Goal: Task Accomplishment & Management: Use online tool/utility

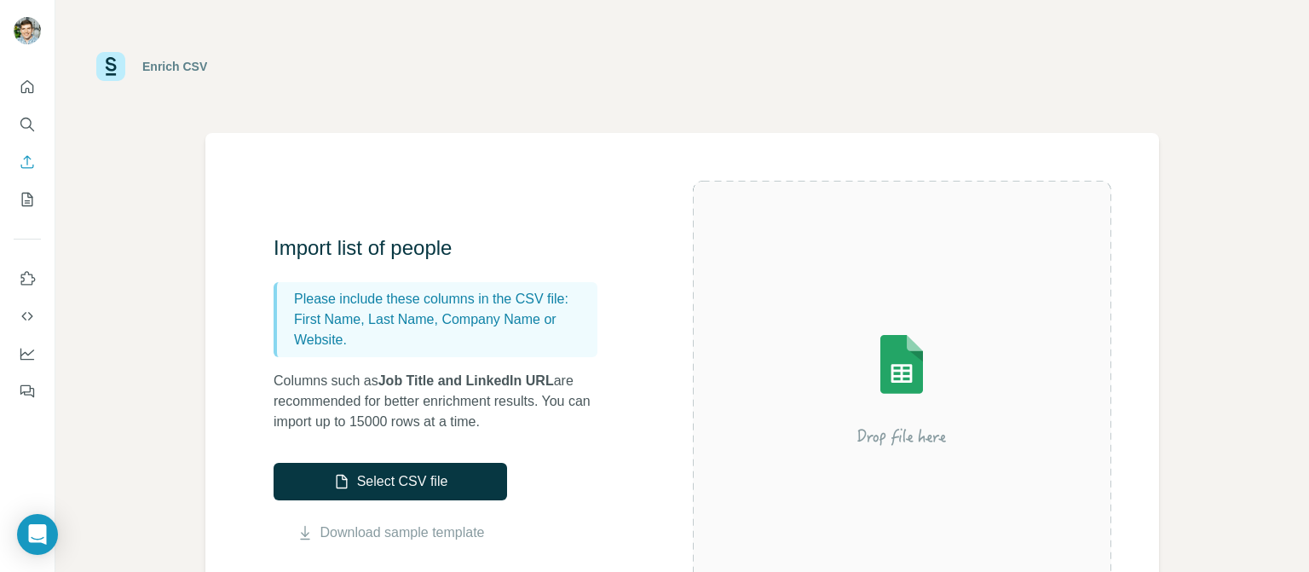
scroll to position [140, 0]
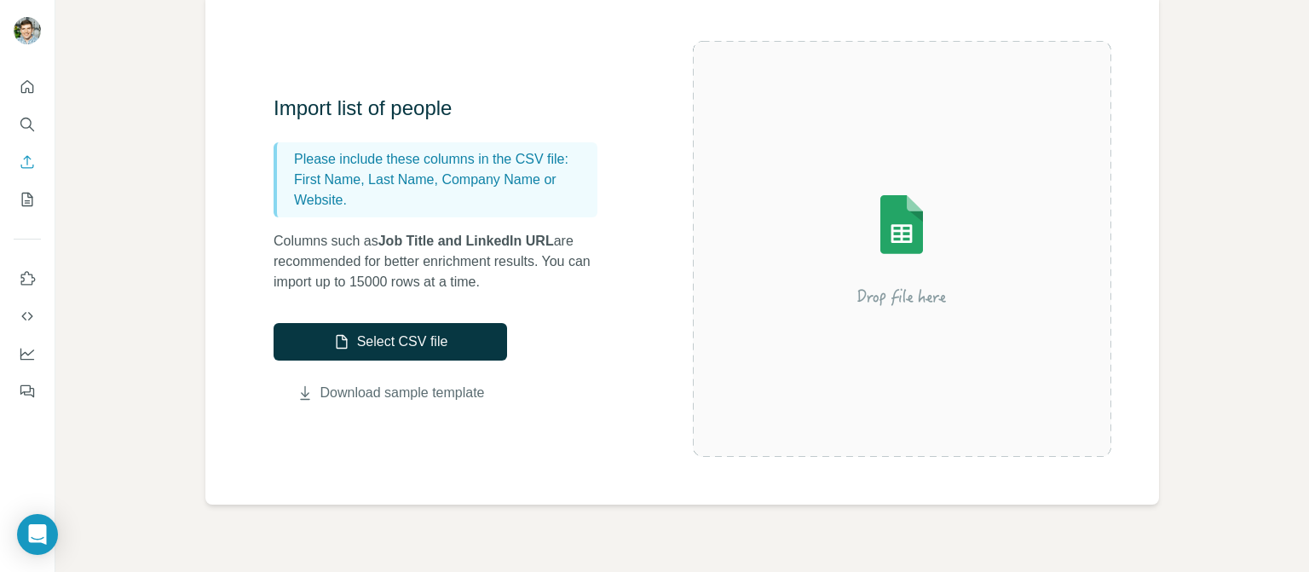
click at [417, 397] on link "Download sample template" at bounding box center [402, 393] width 164 height 20
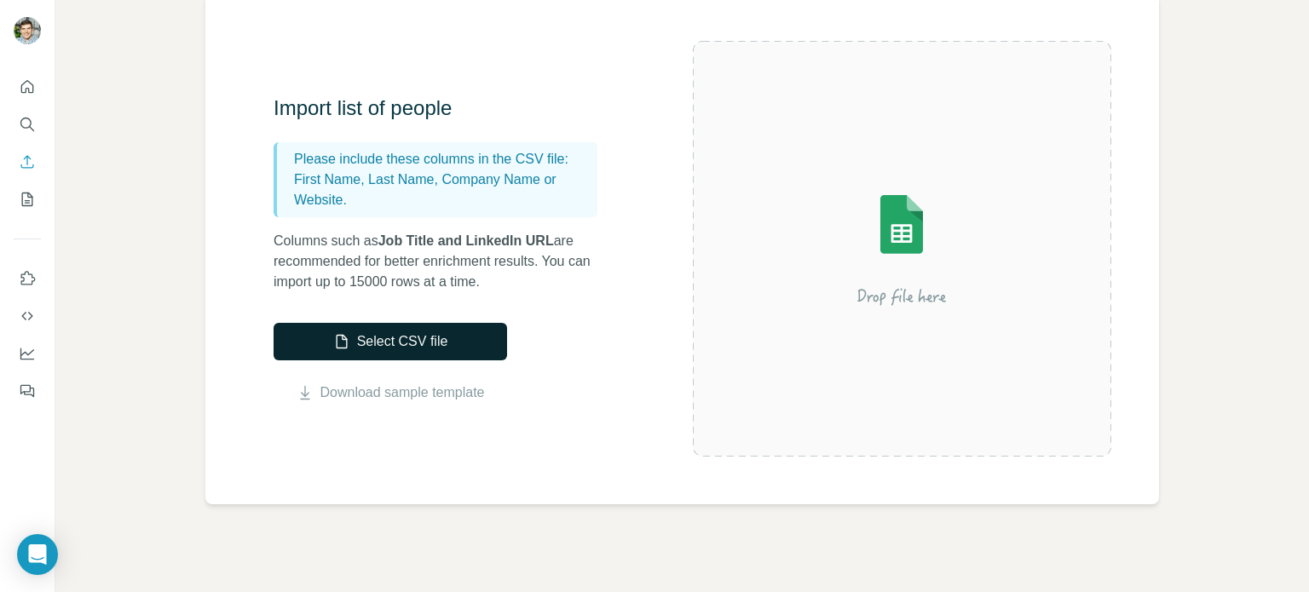
click at [464, 351] on button "Select CSV file" at bounding box center [390, 341] width 233 height 37
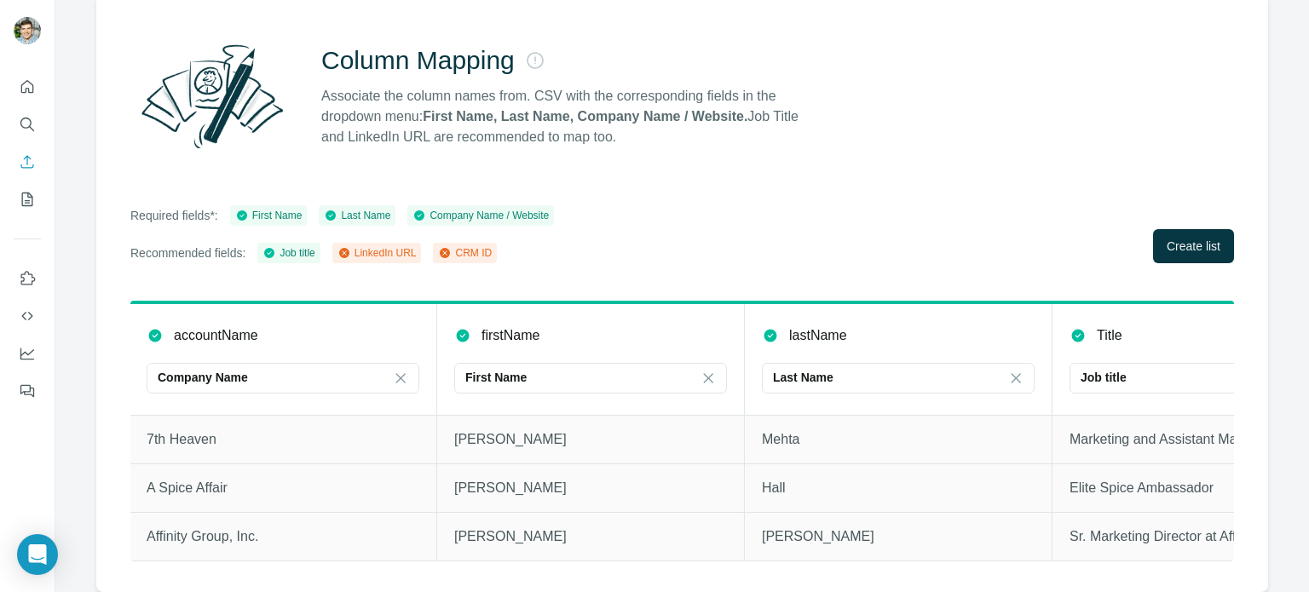
scroll to position [0, 0]
click at [1168, 241] on span "Create list" at bounding box center [1194, 246] width 54 height 17
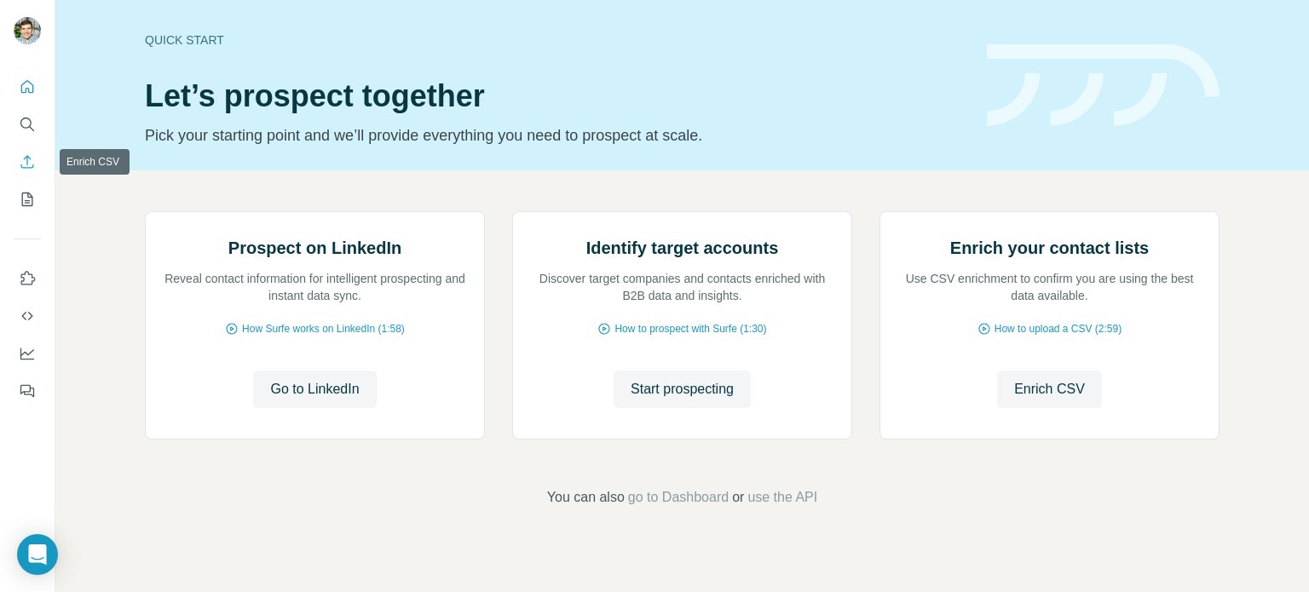
click at [26, 158] on icon "Enrich CSV" at bounding box center [27, 161] width 17 height 17
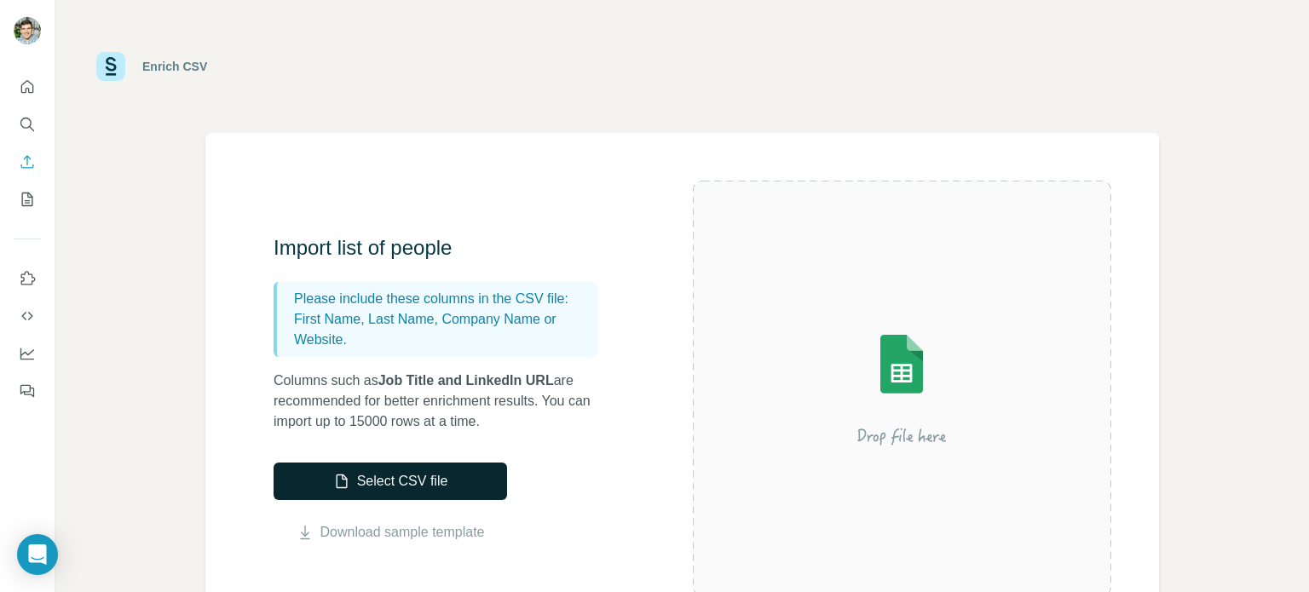
click at [462, 488] on button "Select CSV file" at bounding box center [390, 481] width 233 height 37
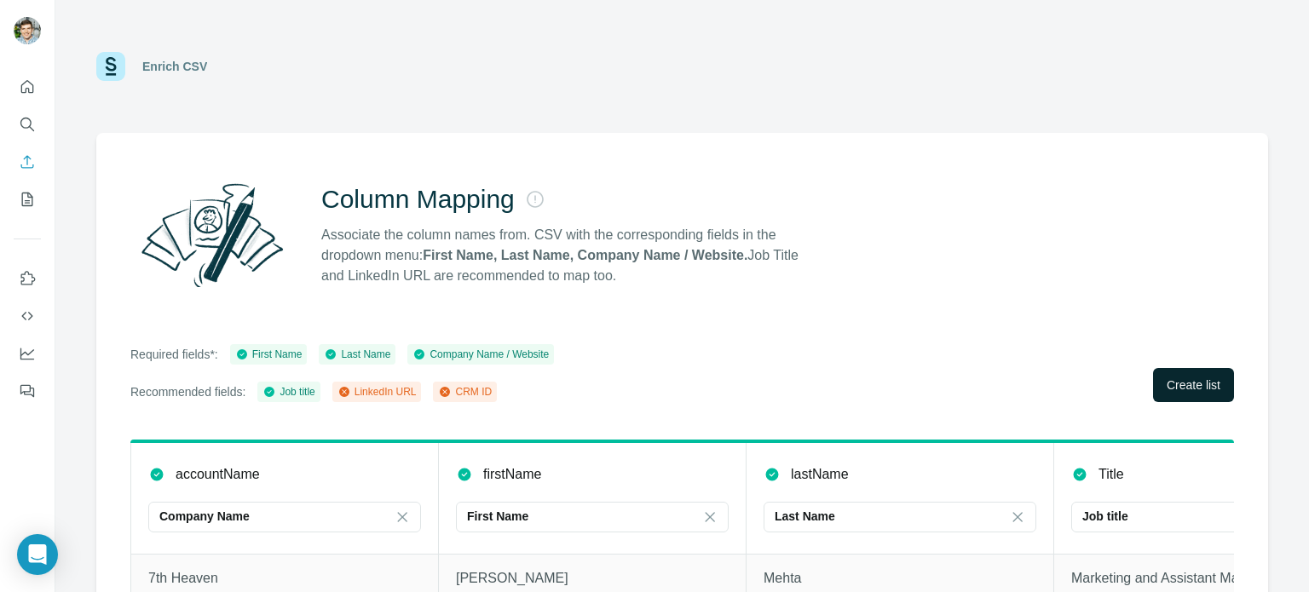
click at [1178, 388] on span "Create list" at bounding box center [1194, 385] width 54 height 17
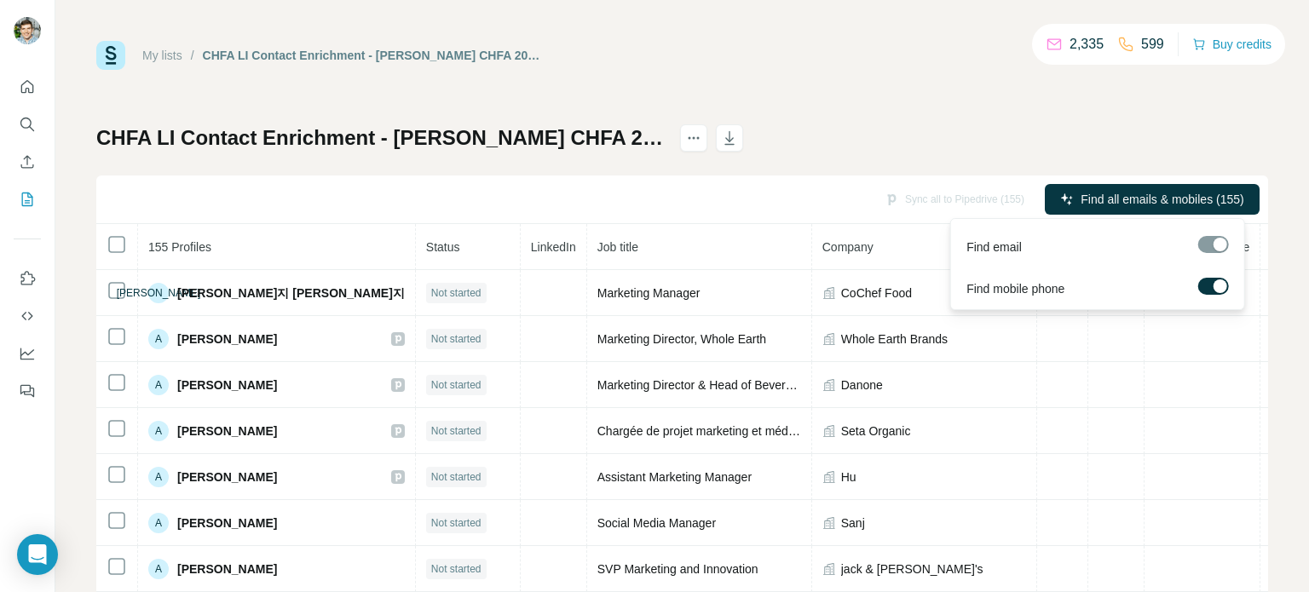
click at [1217, 280] on div at bounding box center [1220, 287] width 14 height 14
click at [1156, 193] on span "Find all emails (155)" at bounding box center [1191, 199] width 107 height 17
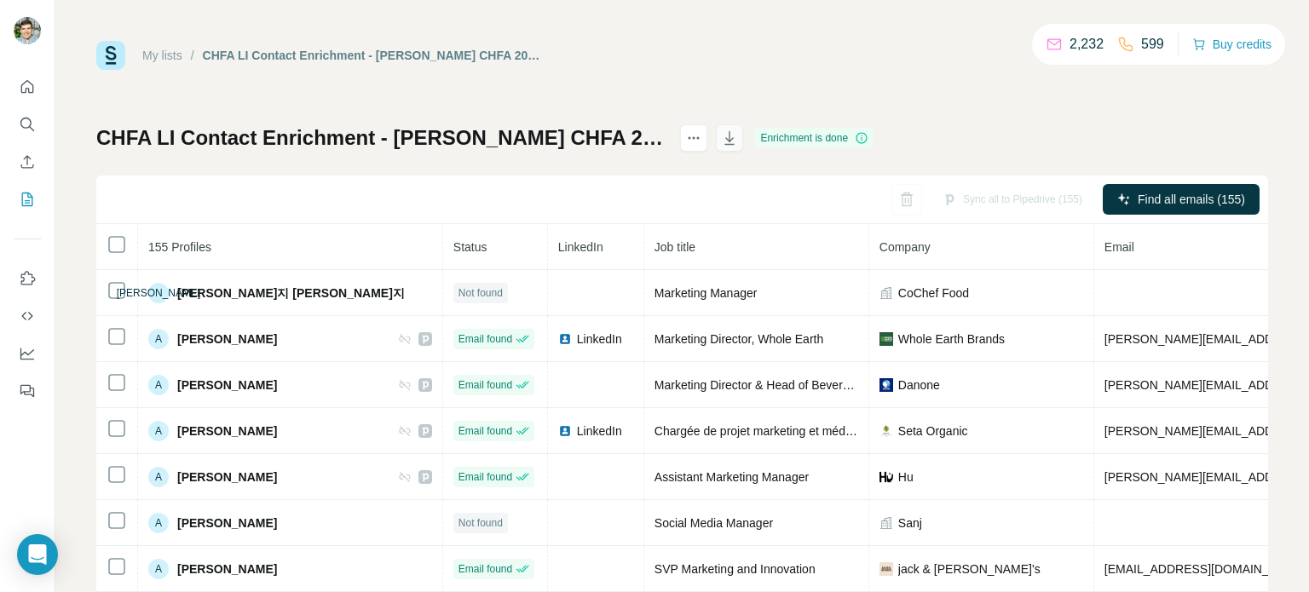
click at [735, 134] on icon "button" at bounding box center [729, 138] width 9 height 14
